Goal: Task Accomplishment & Management: Complete application form

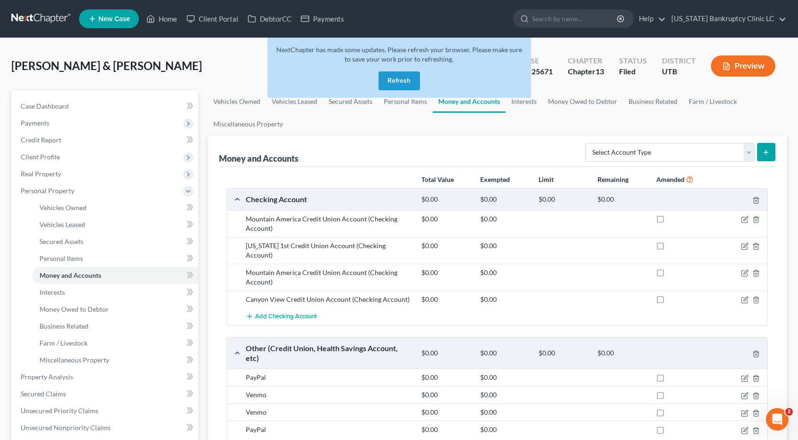
click at [405, 84] on button "Refresh" at bounding box center [398, 81] width 41 height 19
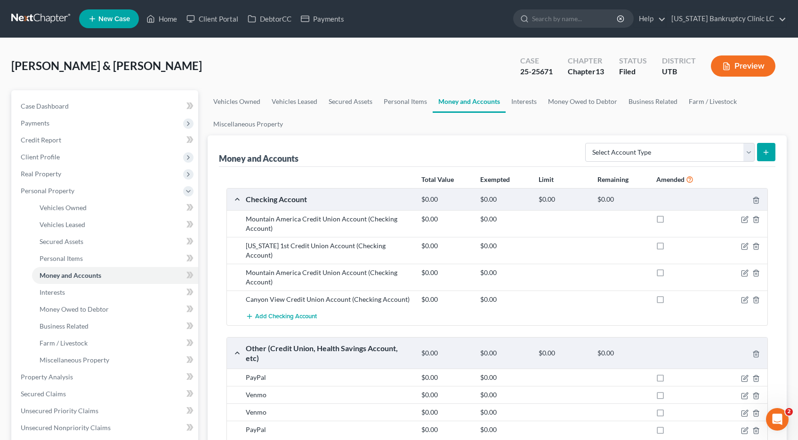
click at [29, 17] on link at bounding box center [41, 18] width 60 height 17
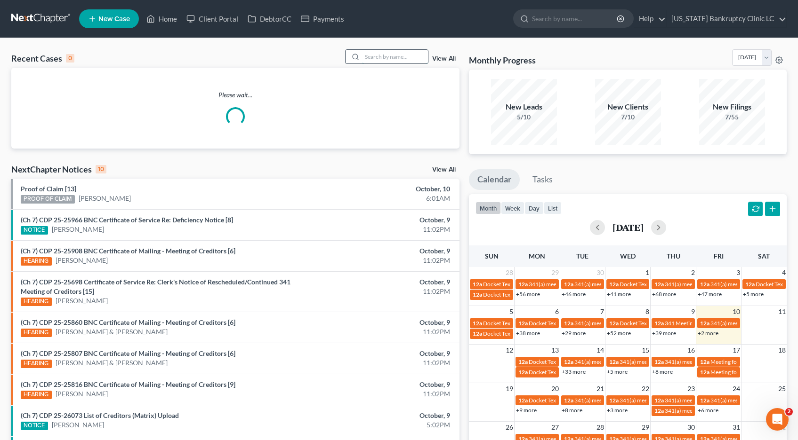
click at [369, 52] on input "search" at bounding box center [395, 57] width 66 height 14
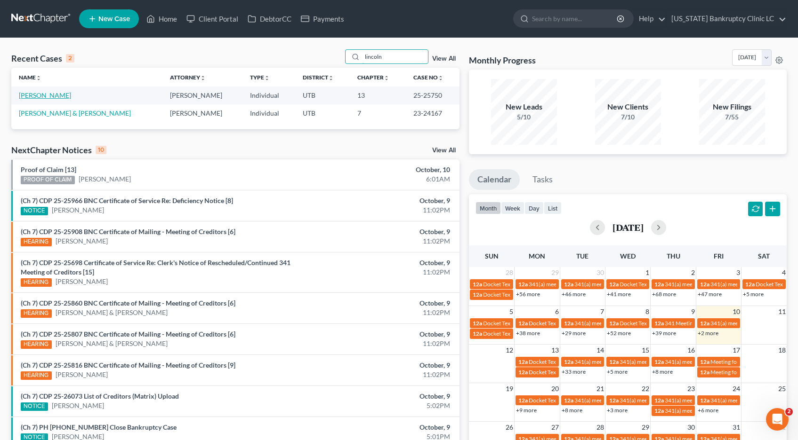
type input "lincoln"
click at [61, 97] on link "Lincoln, Joseph" at bounding box center [45, 95] width 52 height 8
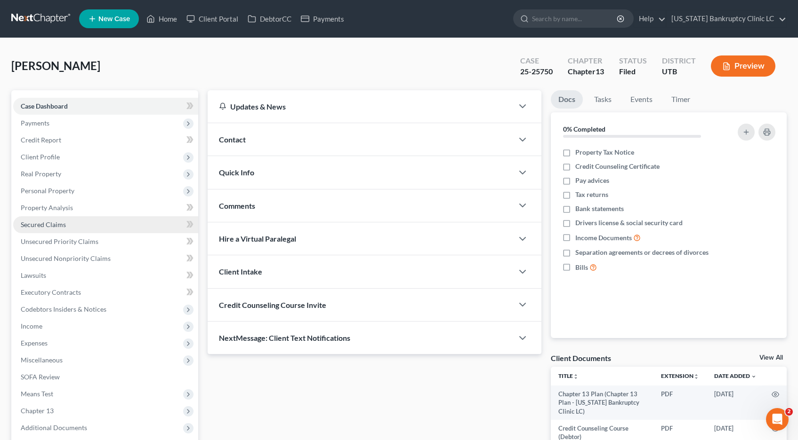
click at [47, 222] on span "Secured Claims" at bounding box center [43, 225] width 45 height 8
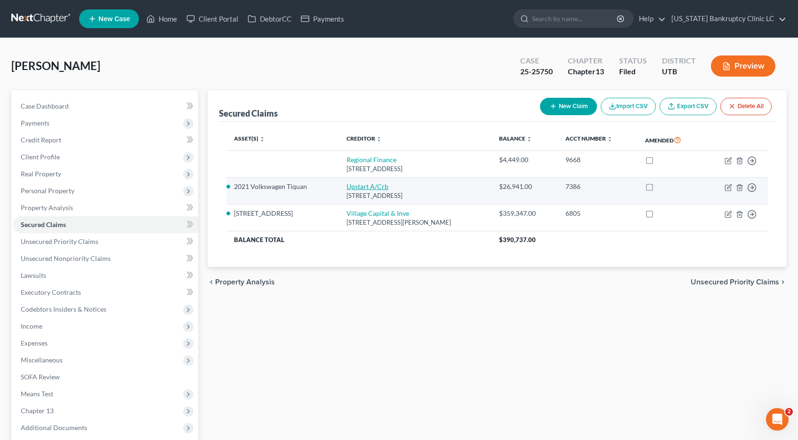
click at [355, 188] on link "Upstart A/Crb" at bounding box center [367, 187] width 42 height 8
select select "4"
select select "0"
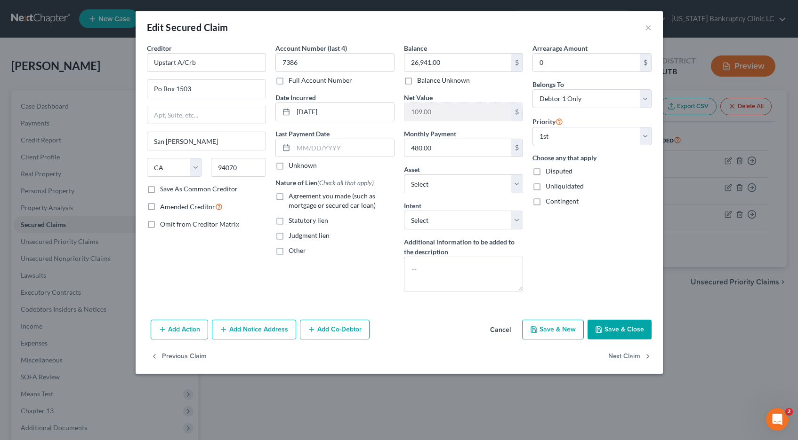
click at [288, 82] on label "Full Account Number" at bounding box center [320, 80] width 64 height 9
click at [292, 82] on input "Full Account Number" at bounding box center [295, 79] width 6 height 6
click at [317, 62] on input "7386" at bounding box center [334, 62] width 119 height 19
type input "7386 POC 9"
click at [288, 196] on label "Agreement you made (such as mortgage or secured car loan)" at bounding box center [341, 200] width 106 height 19
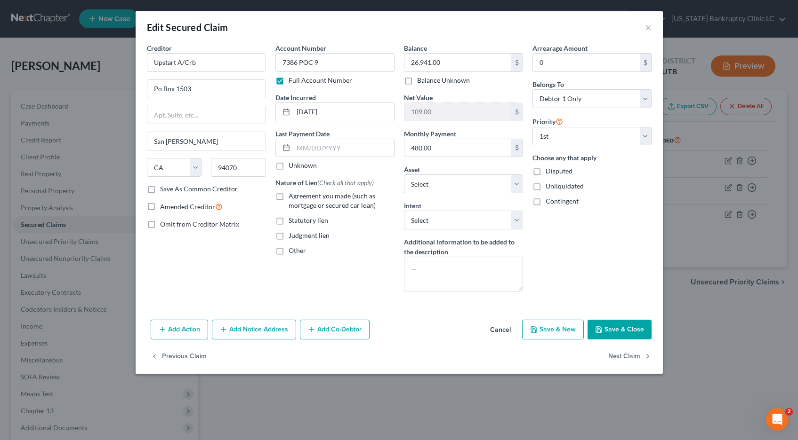
click at [292, 196] on input "Agreement you made (such as mortgage or secured car loan)" at bounding box center [295, 194] width 6 height 6
checkbox input "true"
click at [455, 67] on input "26,941.00" at bounding box center [457, 63] width 107 height 18
type input "26,587.35"
click at [609, 333] on button "Save & Close" at bounding box center [619, 330] width 64 height 20
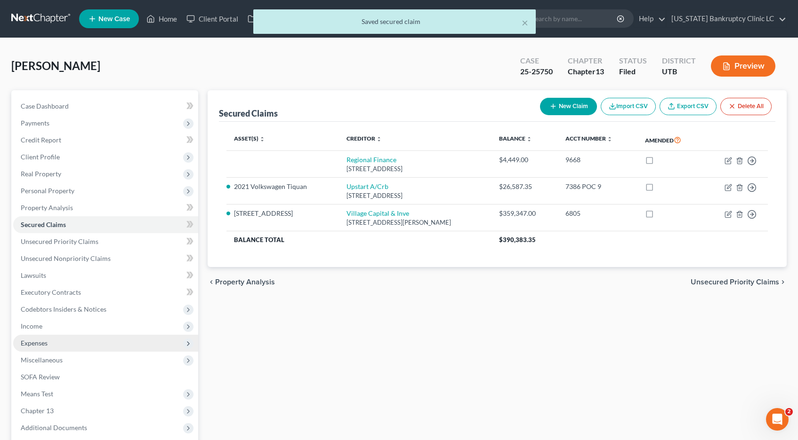
click at [26, 340] on span "Expenses" at bounding box center [34, 343] width 27 height 8
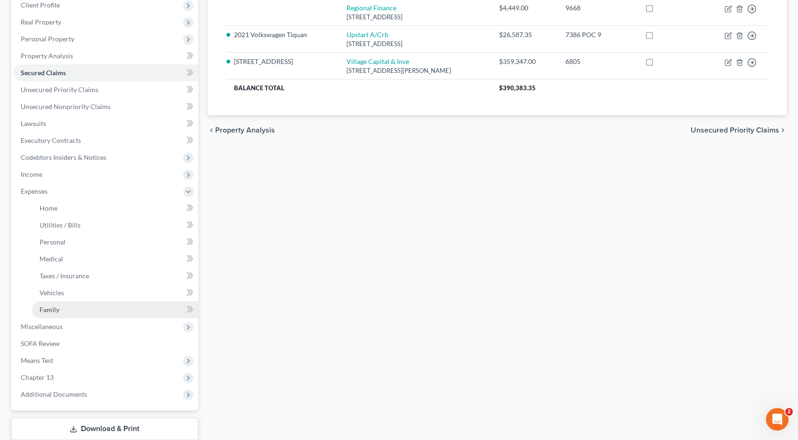
scroll to position [153, 0]
click at [59, 292] on span "Vehicles" at bounding box center [52, 291] width 24 height 8
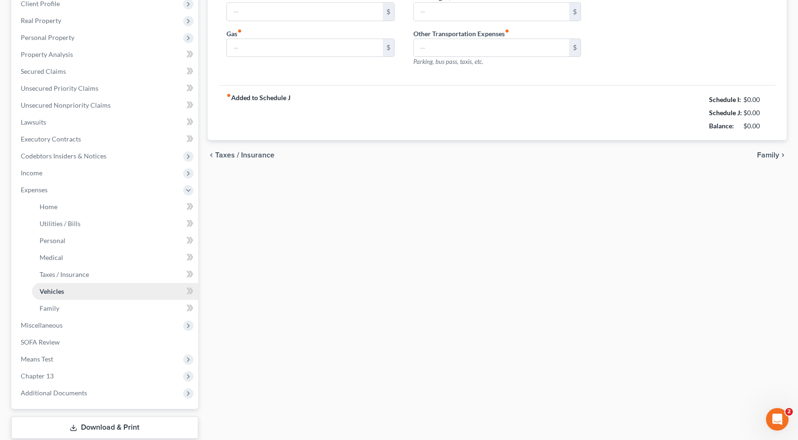
type input "102.00"
type input "250.00"
type input "20.00"
type input "0.00"
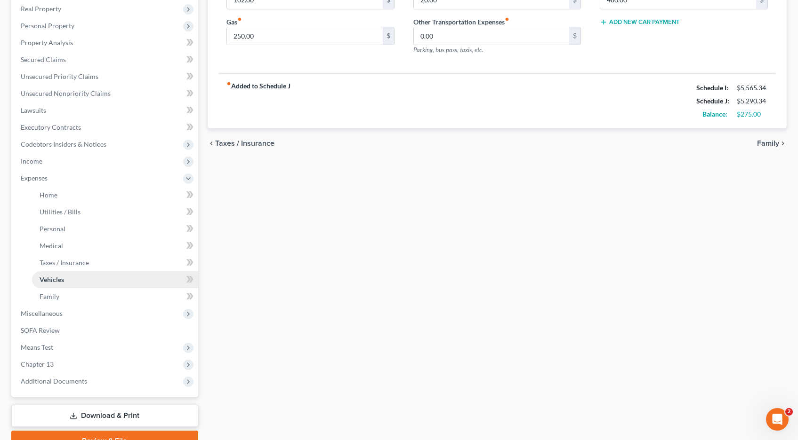
scroll to position [168, 0]
